Goal: Find specific page/section: Find specific page/section

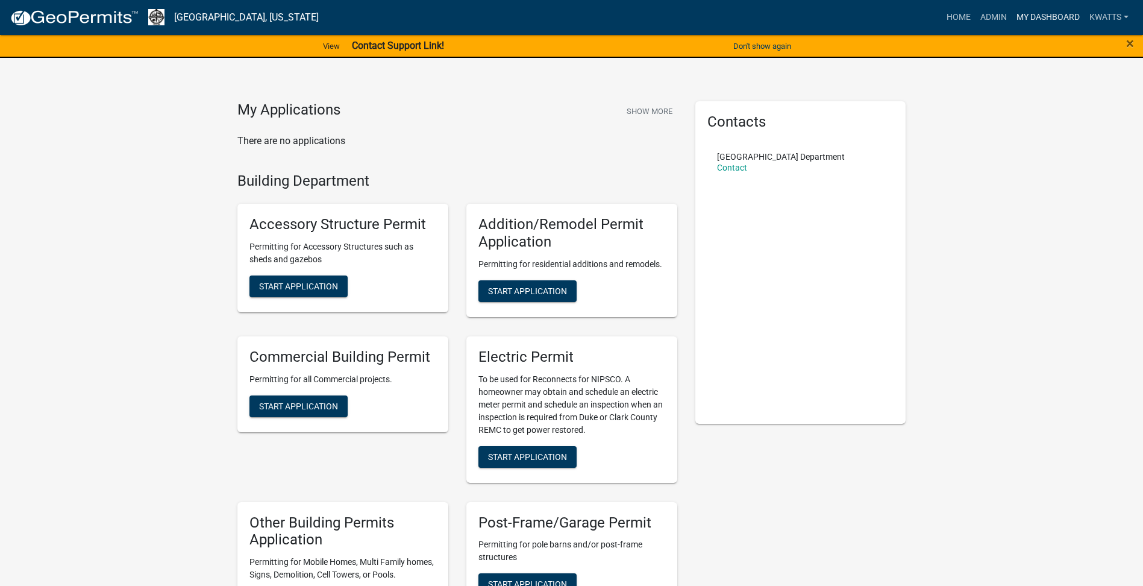
click at [1011, 17] on link "My Dashboard" at bounding box center [1047, 17] width 73 height 23
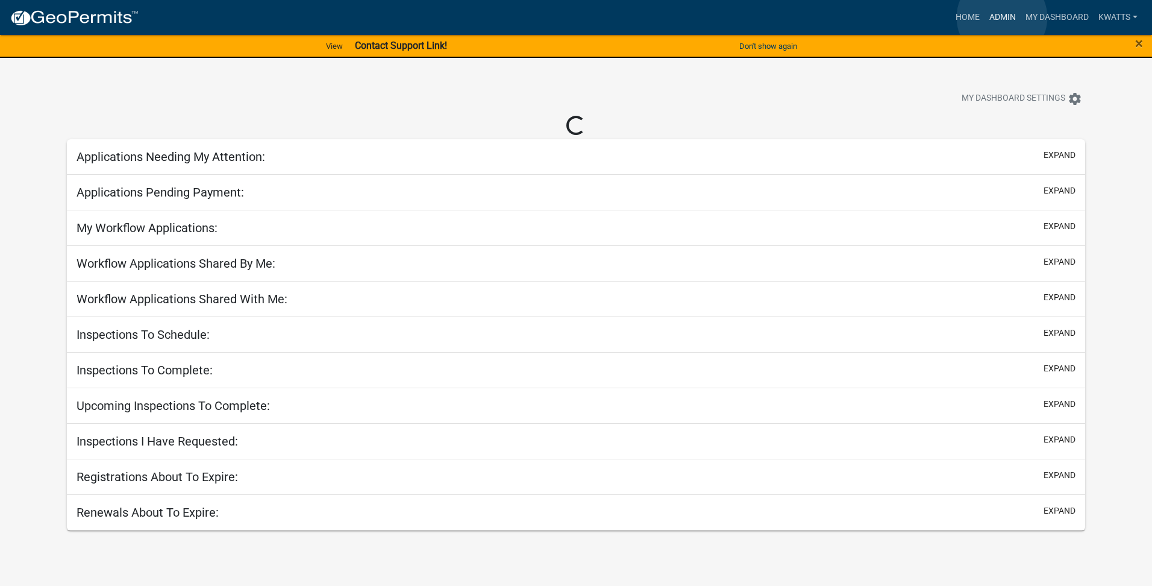
click at [1002, 17] on link "Admin" at bounding box center [1002, 17] width 36 height 23
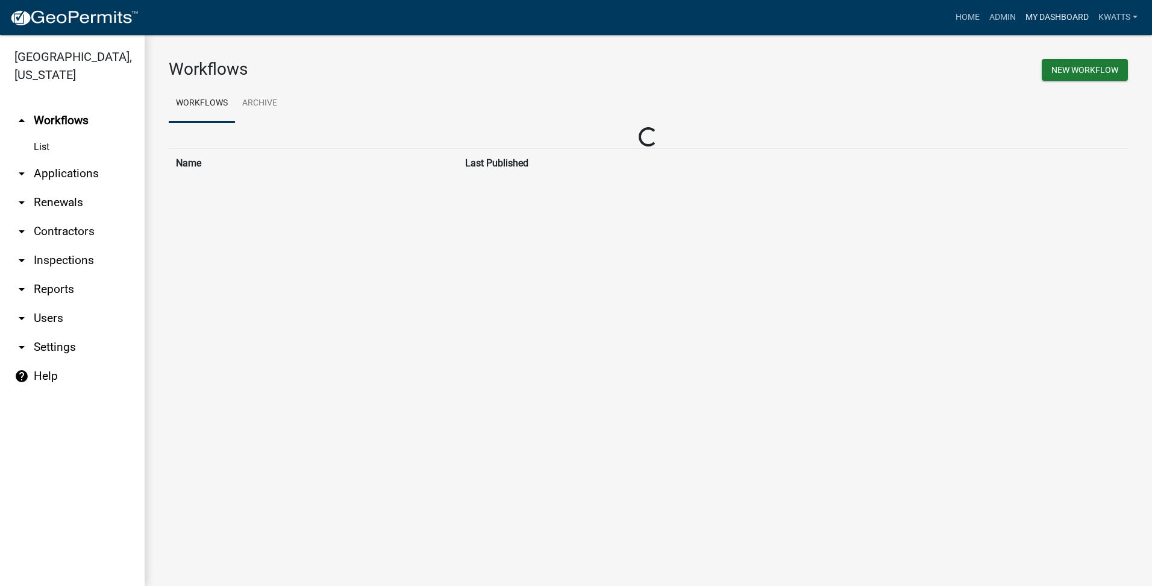
click at [1039, 21] on link "My Dashboard" at bounding box center [1056, 17] width 73 height 23
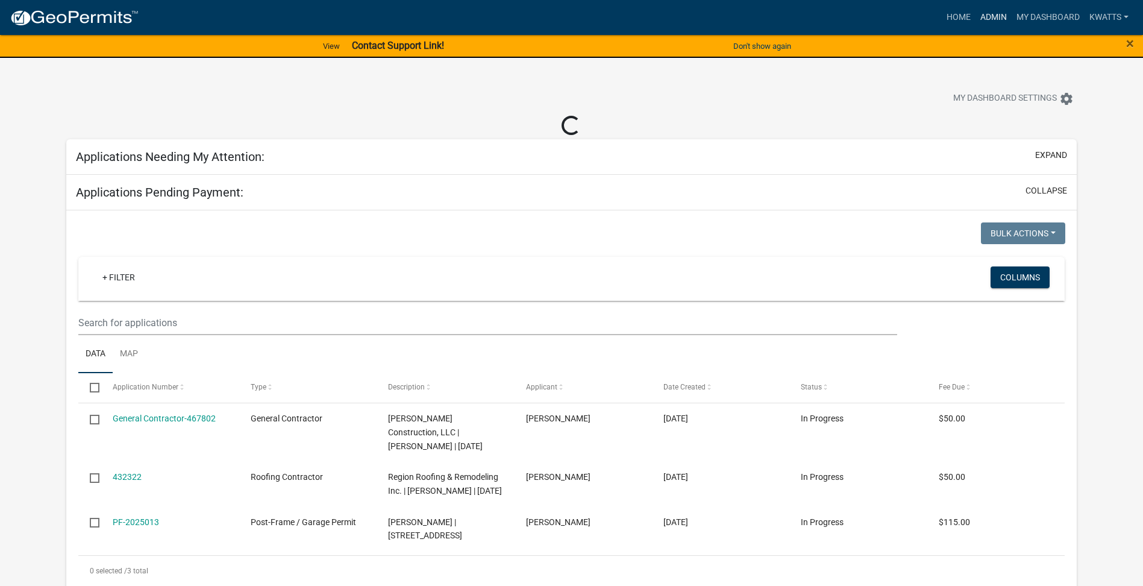
click at [991, 16] on link "Admin" at bounding box center [993, 17] width 36 height 23
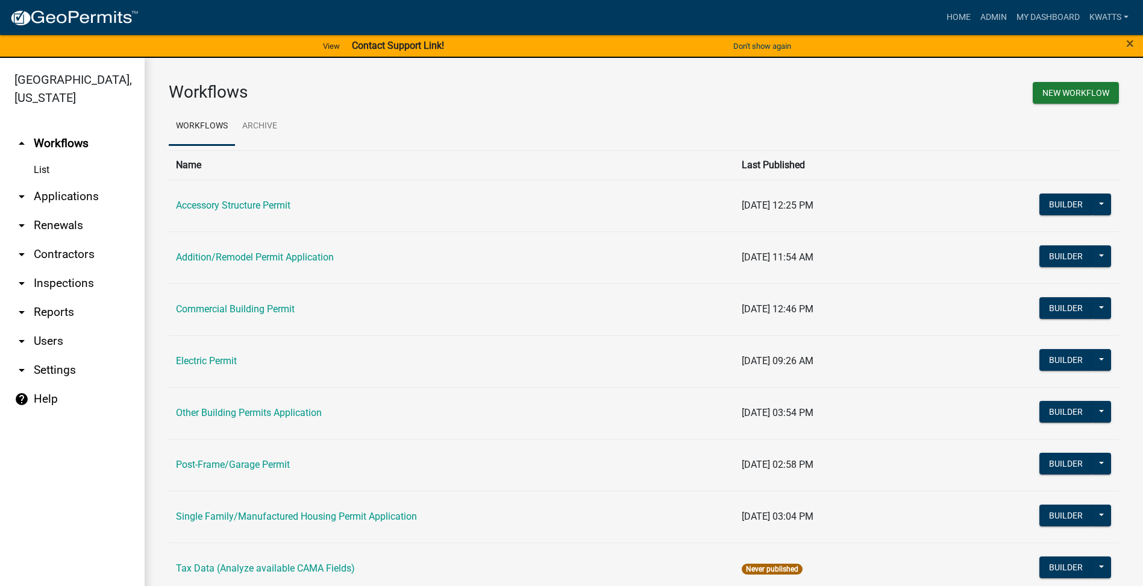
click at [58, 260] on link "arrow_drop_down Contractors" at bounding box center [72, 254] width 145 height 29
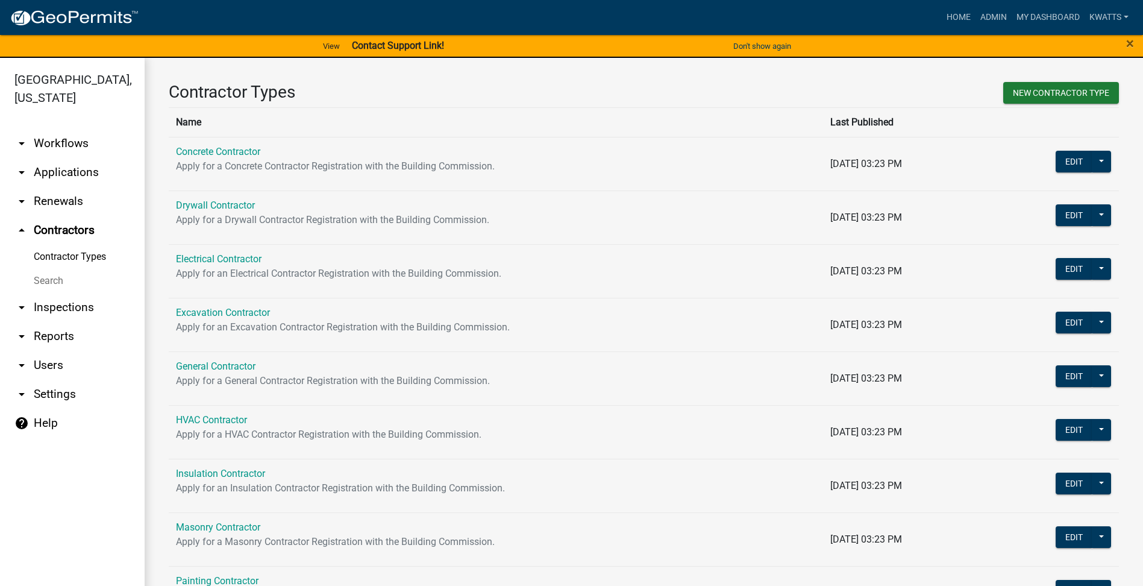
click at [49, 282] on link "Search" at bounding box center [72, 281] width 145 height 24
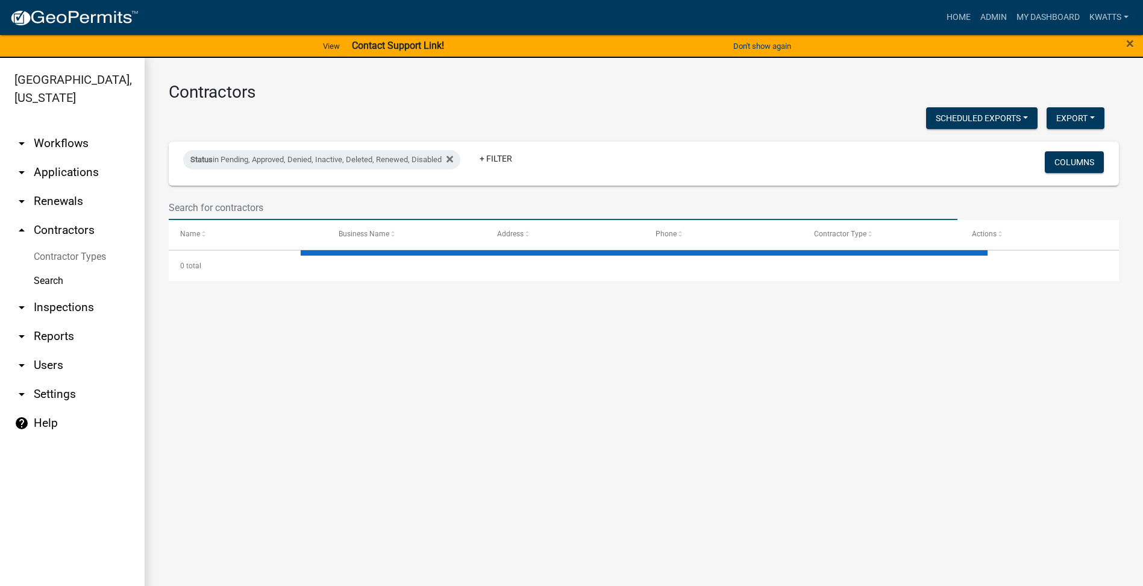
click at [218, 210] on input "text" at bounding box center [563, 207] width 789 height 25
select select "3: 100"
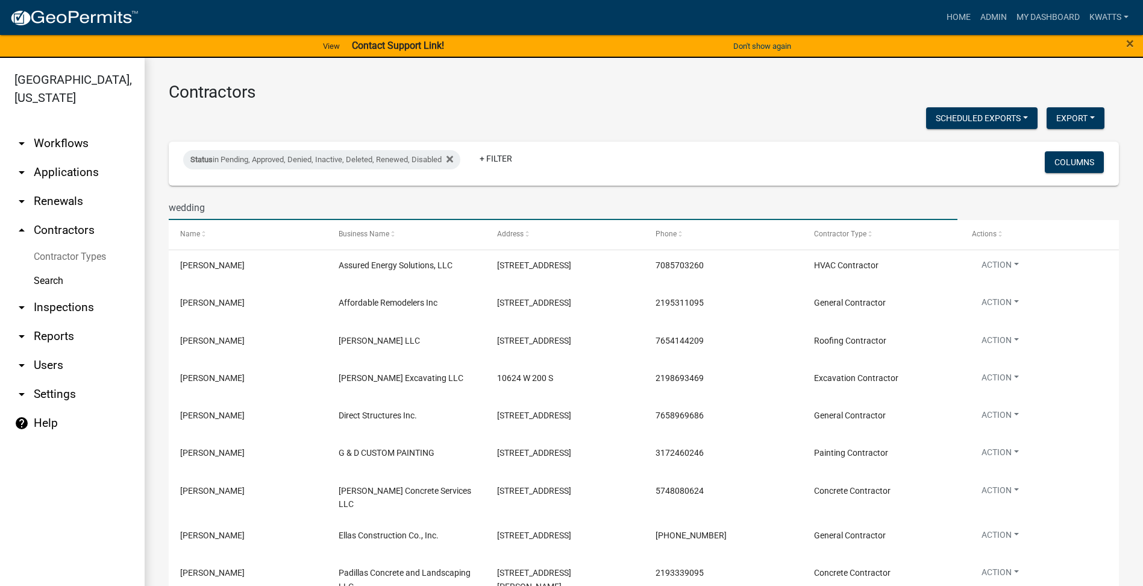
type input "wedding"
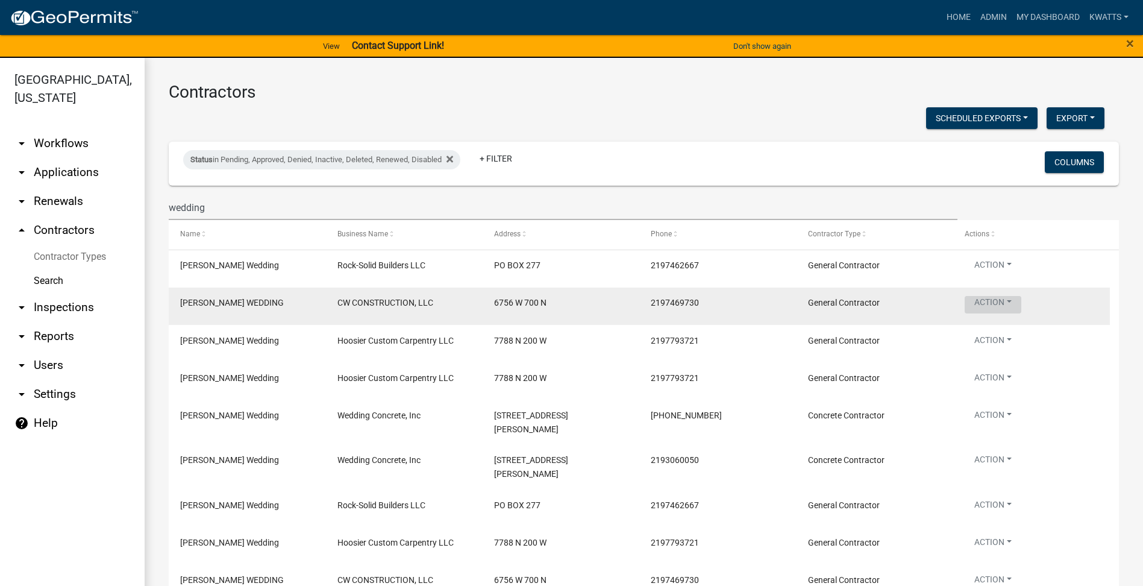
click at [972, 301] on button "Action" at bounding box center [992, 304] width 57 height 17
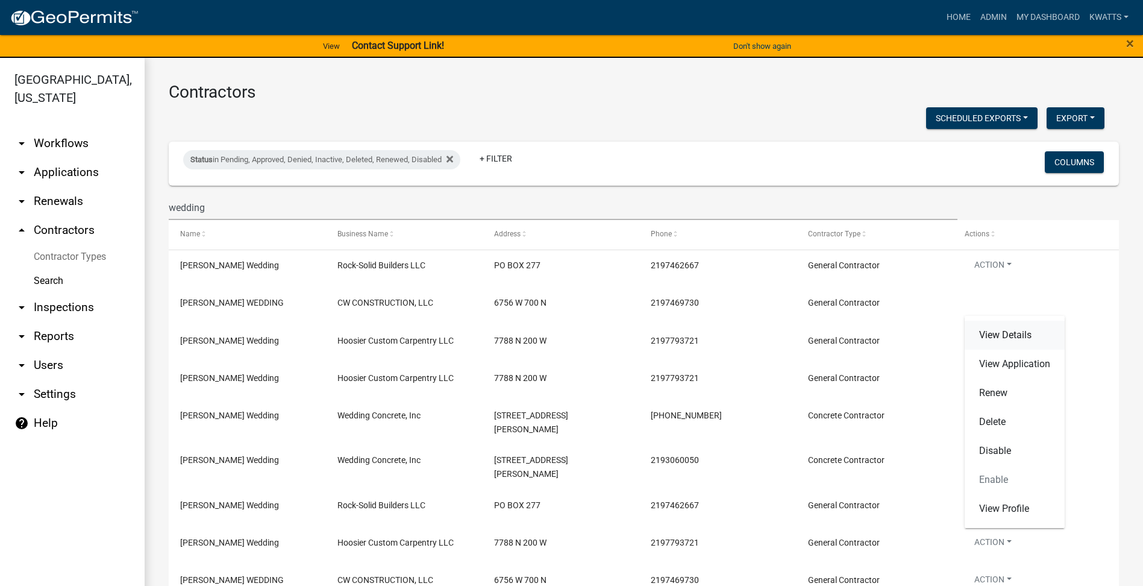
click at [972, 328] on link "View Details" at bounding box center [1014, 334] width 100 height 29
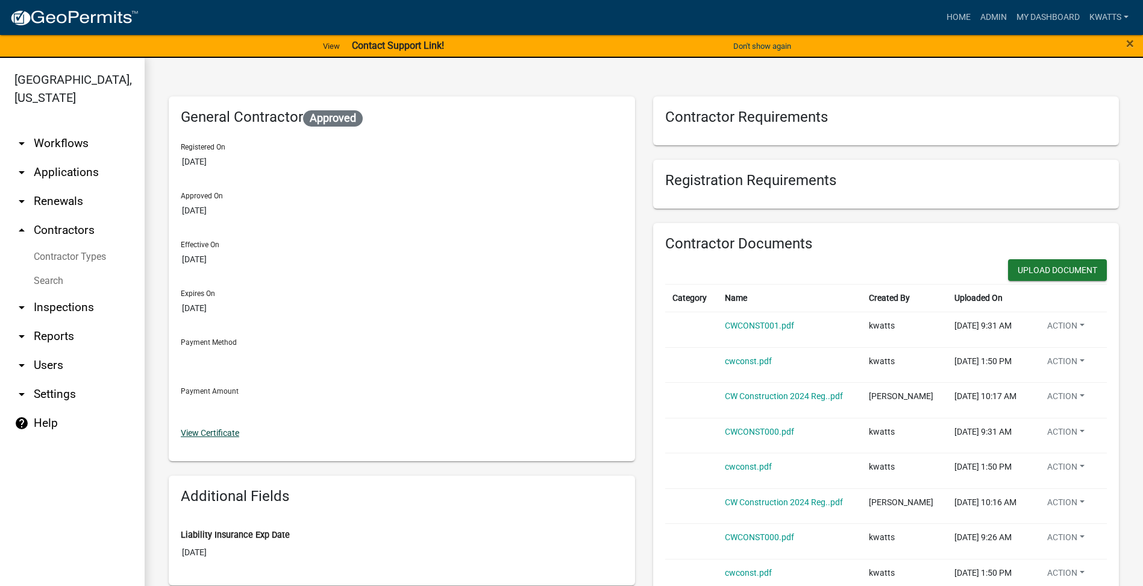
click at [211, 434] on link "View Certificate" at bounding box center [210, 433] width 58 height 10
click at [945, 16] on link "Home" at bounding box center [959, 17] width 34 height 23
